Goal: Navigation & Orientation: Understand site structure

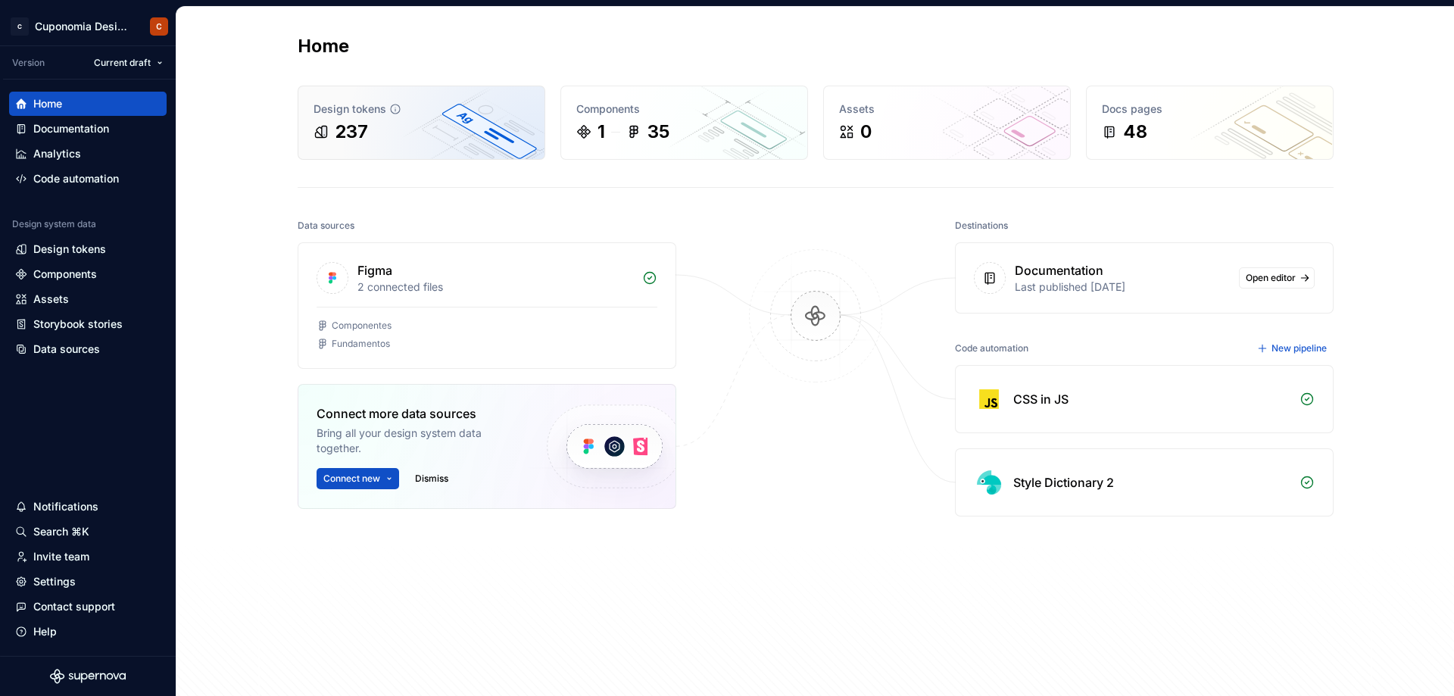
click at [365, 130] on div "237" at bounding box center [422, 132] width 216 height 24
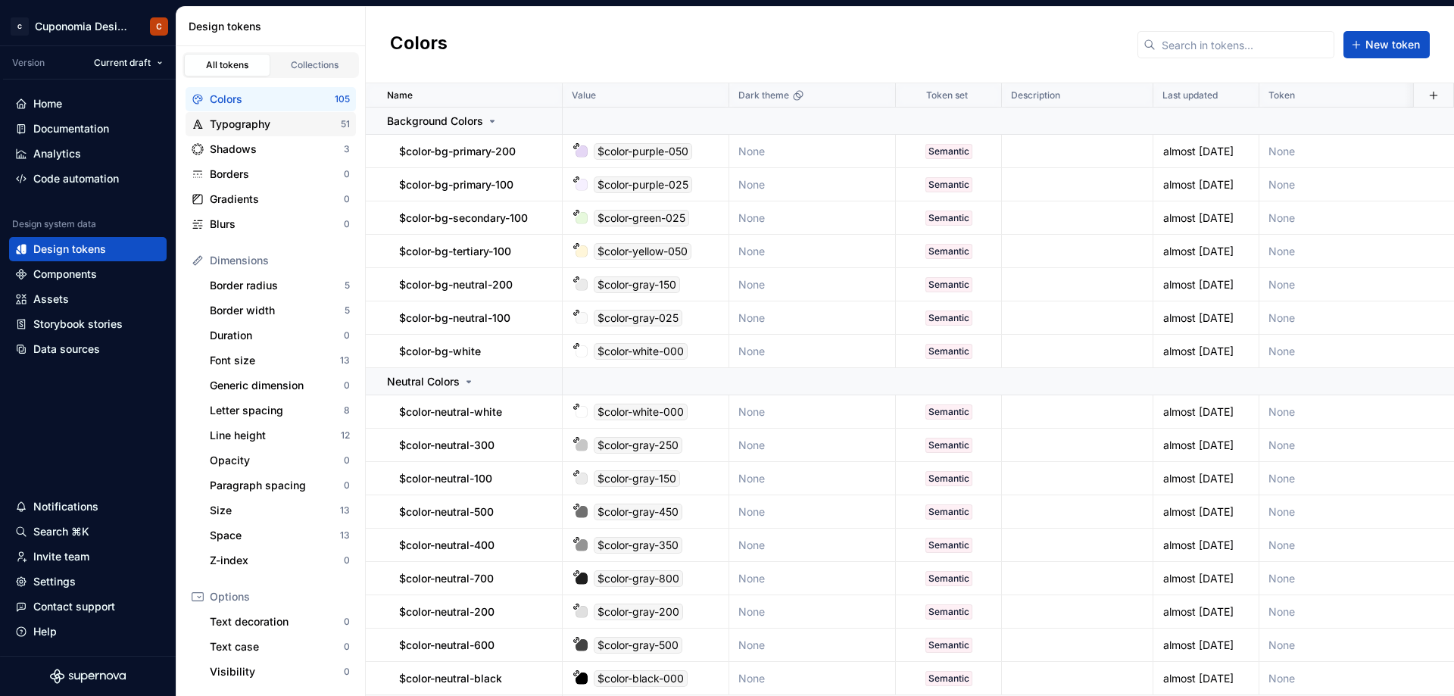
click at [239, 127] on div "Typography" at bounding box center [275, 124] width 131 height 15
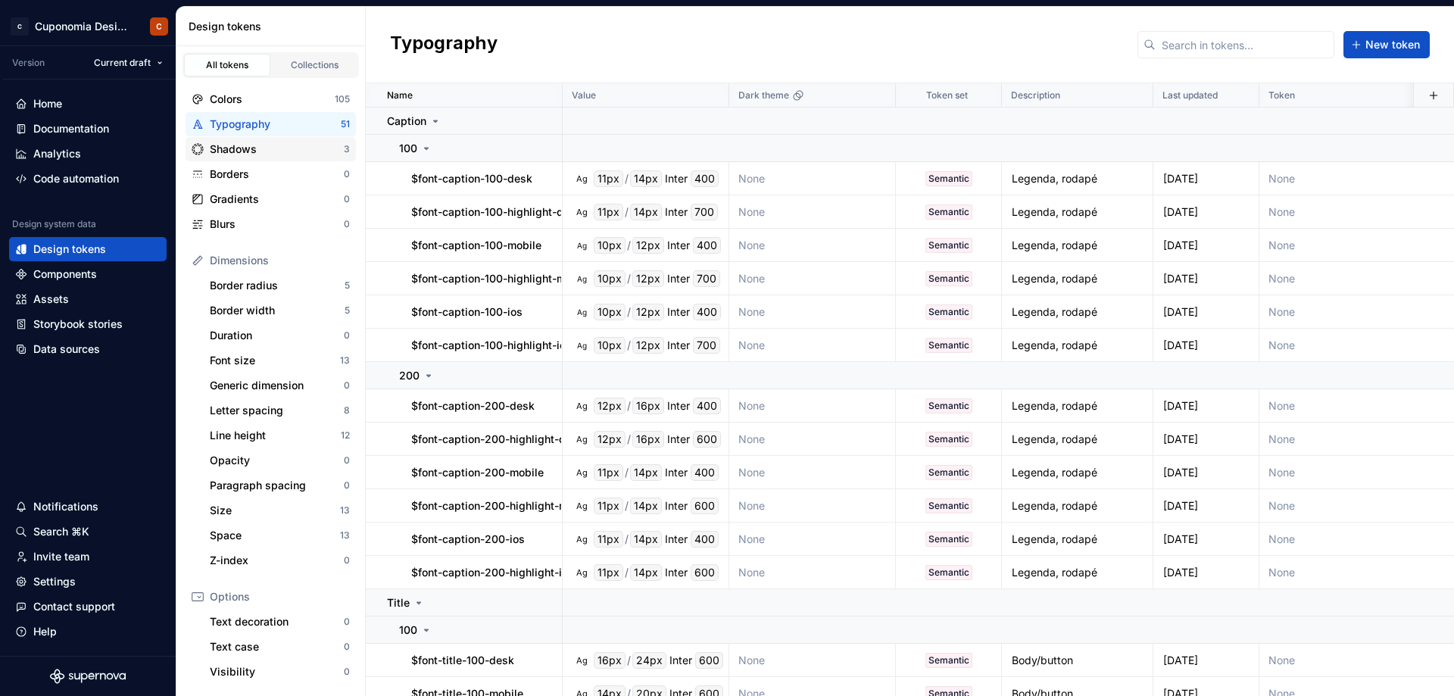
click at [267, 160] on div "Shadows 3" at bounding box center [271, 149] width 170 height 24
